Goal: Task Accomplishment & Management: Manage account settings

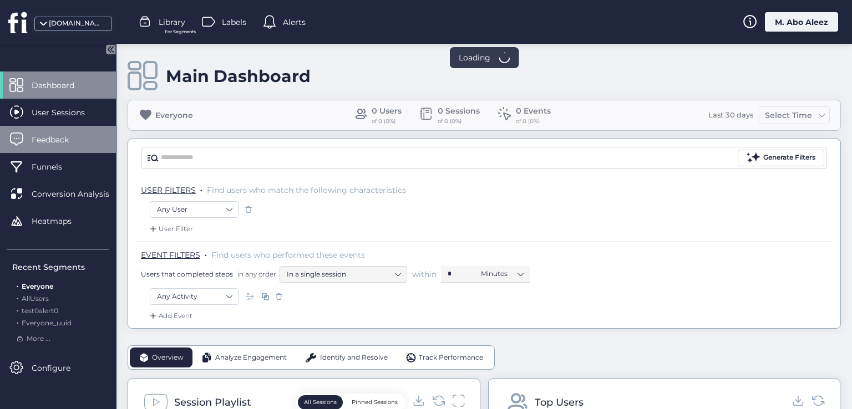
click at [64, 142] on span "Feedback" at bounding box center [59, 140] width 54 height 12
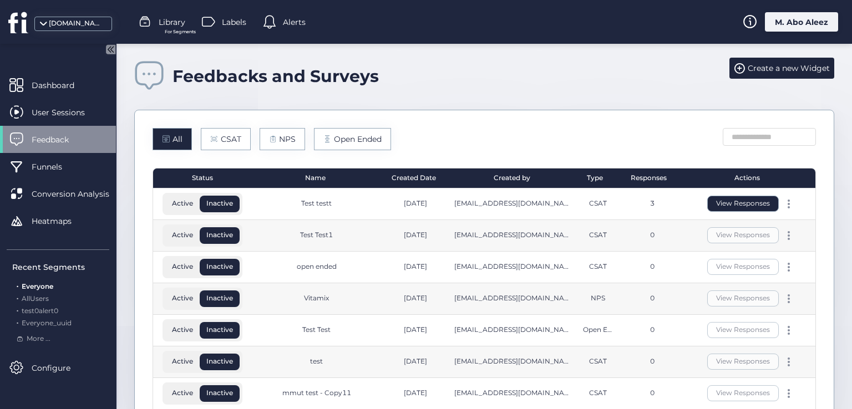
click at [725, 210] on button "View Responses" at bounding box center [743, 204] width 72 height 16
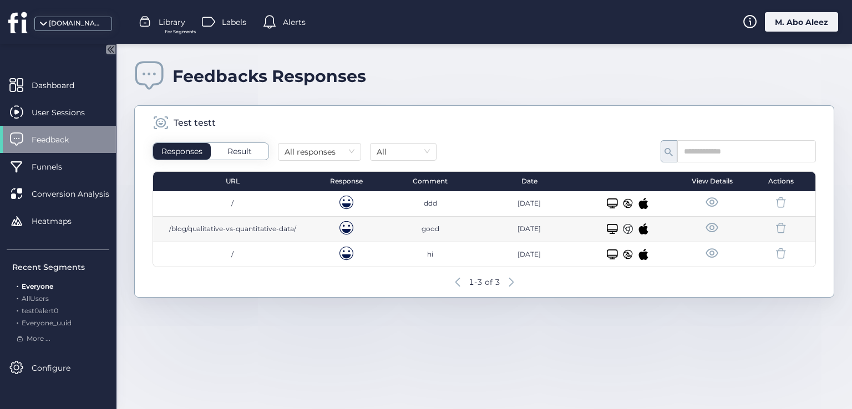
click at [705, 200] on span at bounding box center [712, 203] width 14 height 14
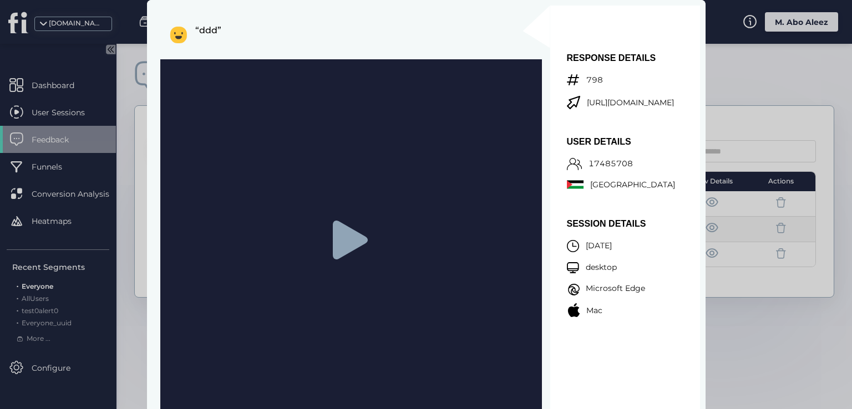
click at [735, 335] on div at bounding box center [426, 204] width 852 height 409
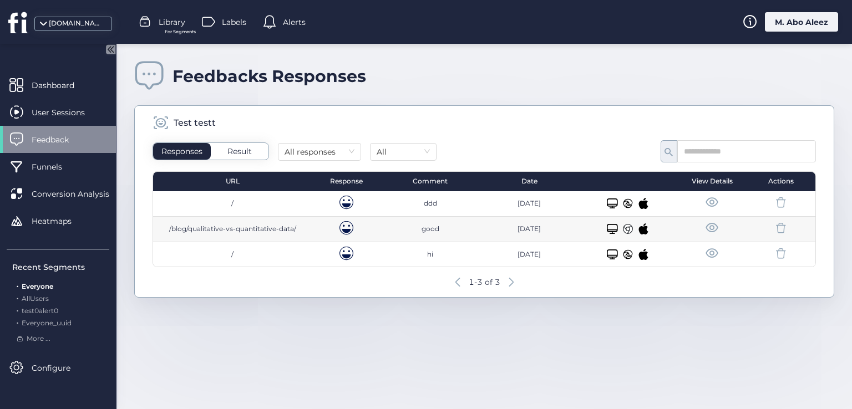
click at [714, 201] on span at bounding box center [712, 203] width 14 height 14
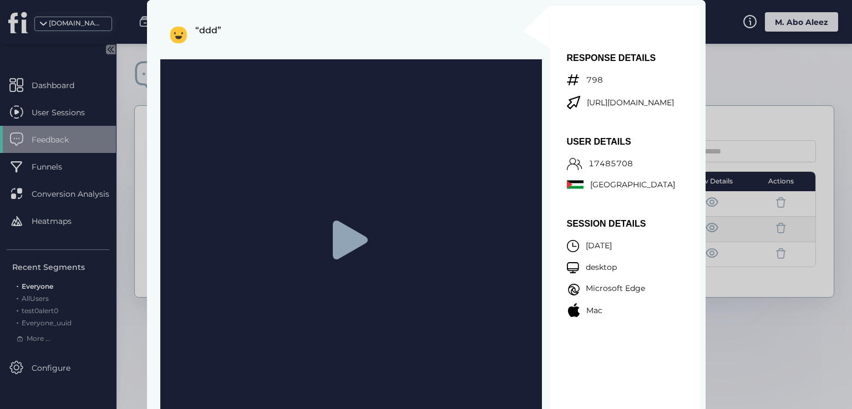
click at [741, 318] on div at bounding box center [426, 204] width 852 height 409
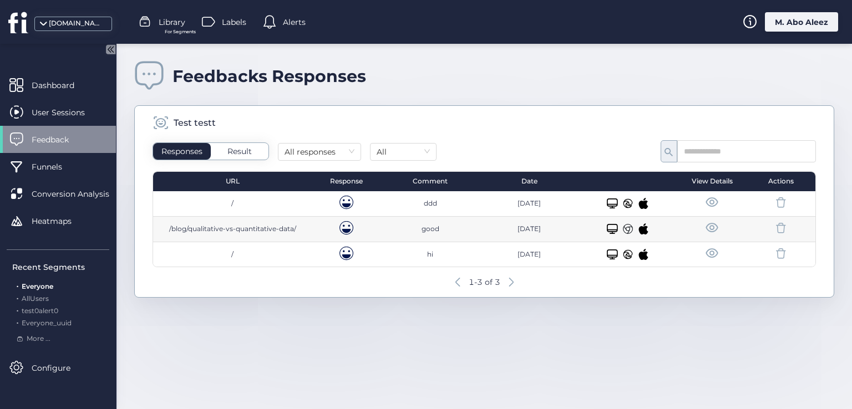
click at [783, 28] on div "M. Abo Aleez" at bounding box center [801, 21] width 73 height 19
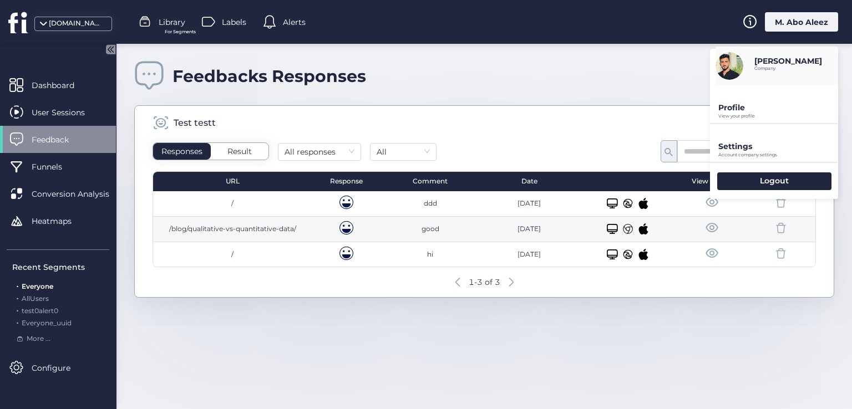
click at [748, 139] on div "Settings Account company settings" at bounding box center [774, 143] width 128 height 38
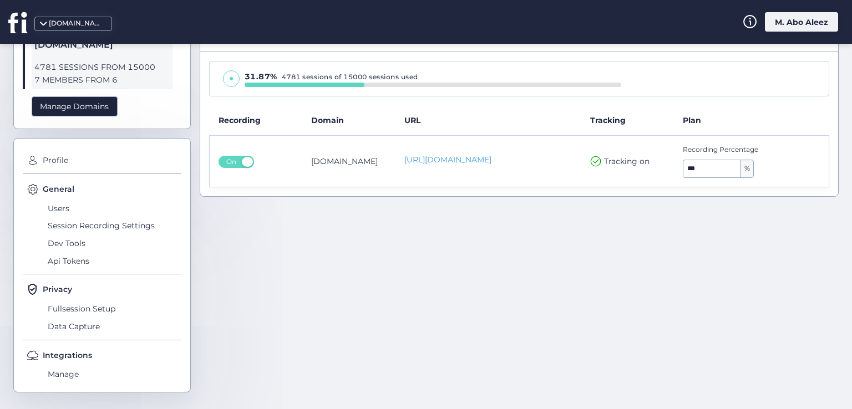
scroll to position [58, 0]
click at [88, 221] on span "Session Recording Settings" at bounding box center [113, 227] width 136 height 18
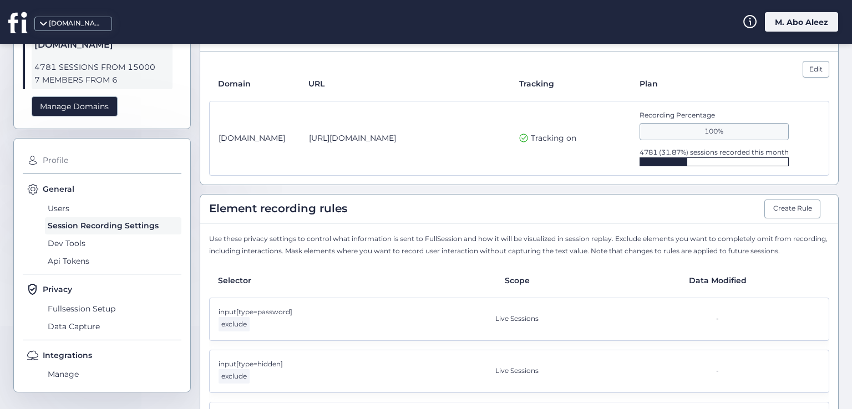
click at [63, 152] on span "Profile" at bounding box center [110, 161] width 141 height 18
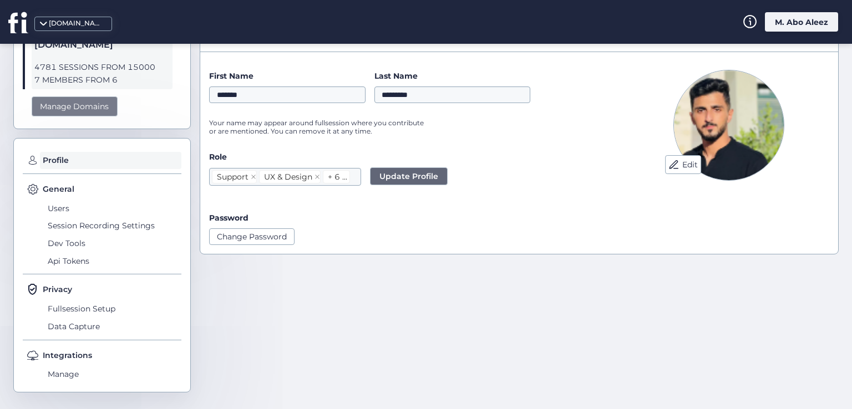
drag, startPoint x: 99, startPoint y: 105, endPoint x: 393, endPoint y: 93, distance: 293.8
click at [99, 105] on div "Manage Domains" at bounding box center [75, 107] width 86 height 21
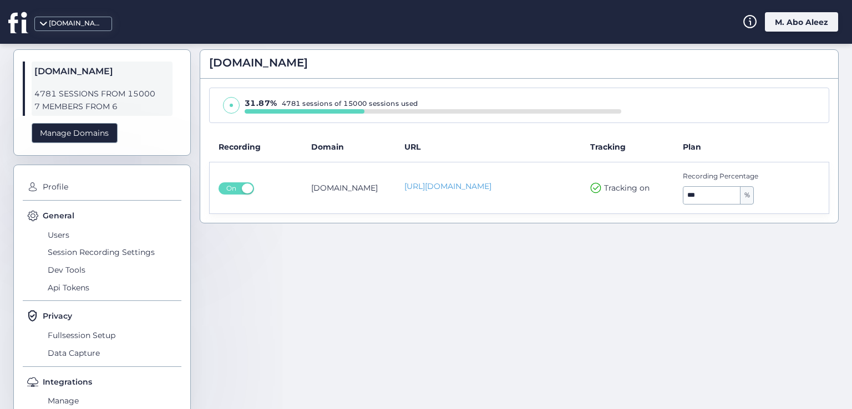
scroll to position [58, 0]
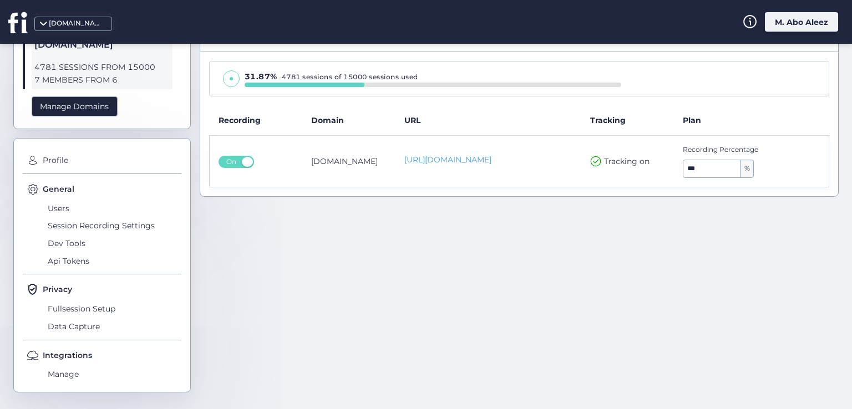
click at [796, 25] on div "M. Abo Aleez" at bounding box center [801, 21] width 73 height 19
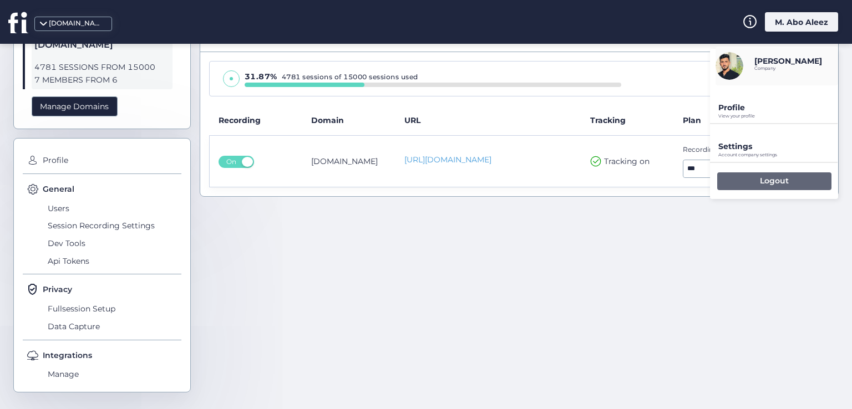
click at [781, 183] on p "Logout" at bounding box center [774, 181] width 29 height 10
